Goal: Information Seeking & Learning: Find specific fact

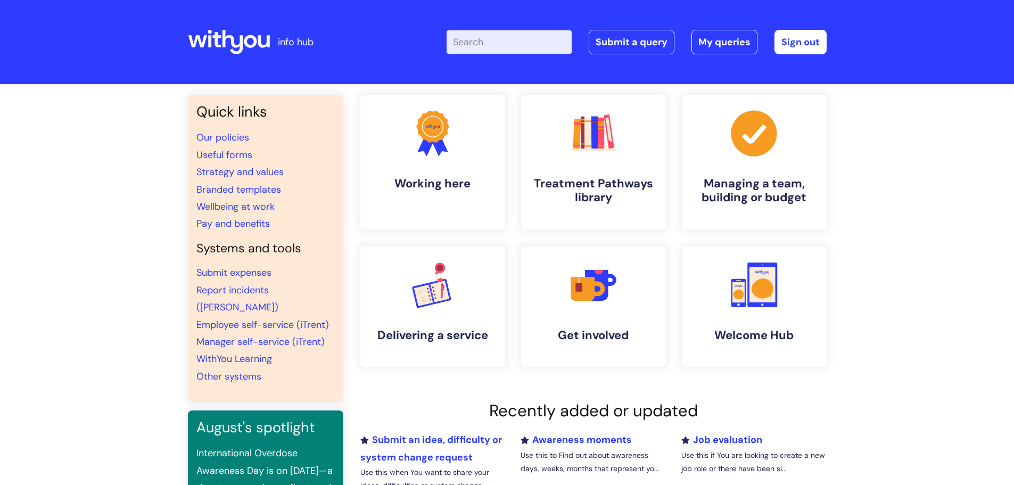
click at [473, 38] on input "Enter your search term here..." at bounding box center [509, 41] width 125 height 23
type input "student placement"
click button "Search" at bounding box center [0, 0] width 0 height 0
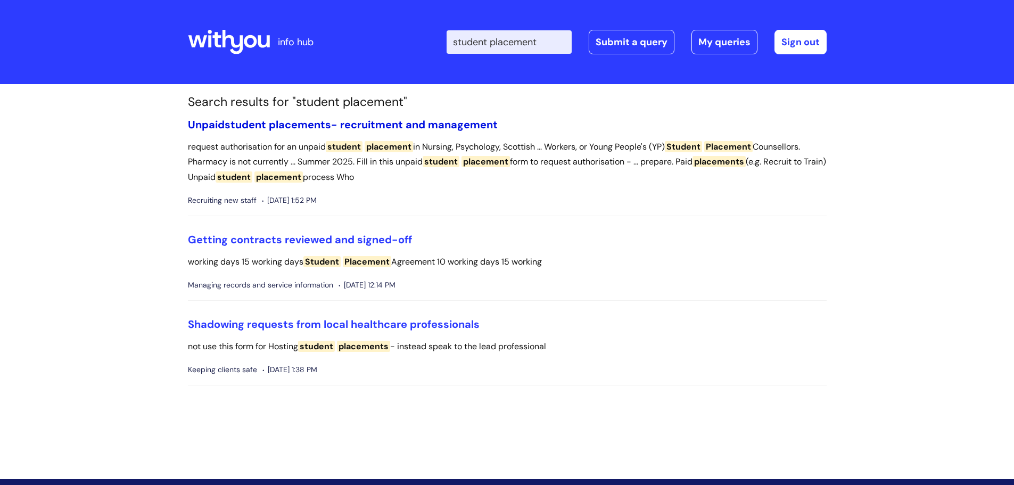
click at [385, 122] on link "Unpaid student placements - recruitment and management" at bounding box center [343, 125] width 310 height 14
